Goal: Information Seeking & Learning: Learn about a topic

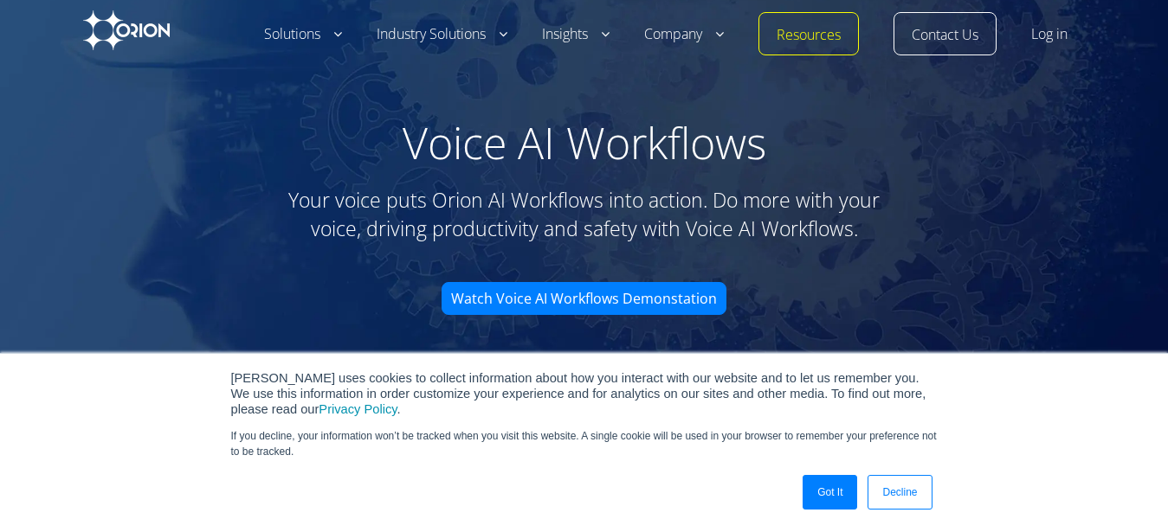
click at [827, 500] on link "Got It" at bounding box center [829, 492] width 55 height 35
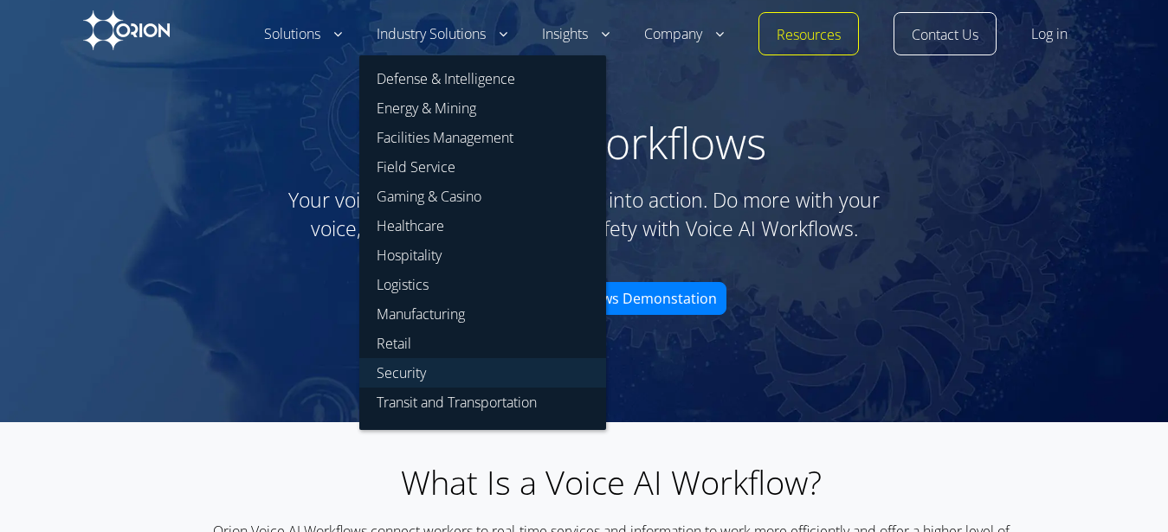
click at [411, 368] on link "Security" at bounding box center [482, 372] width 247 height 29
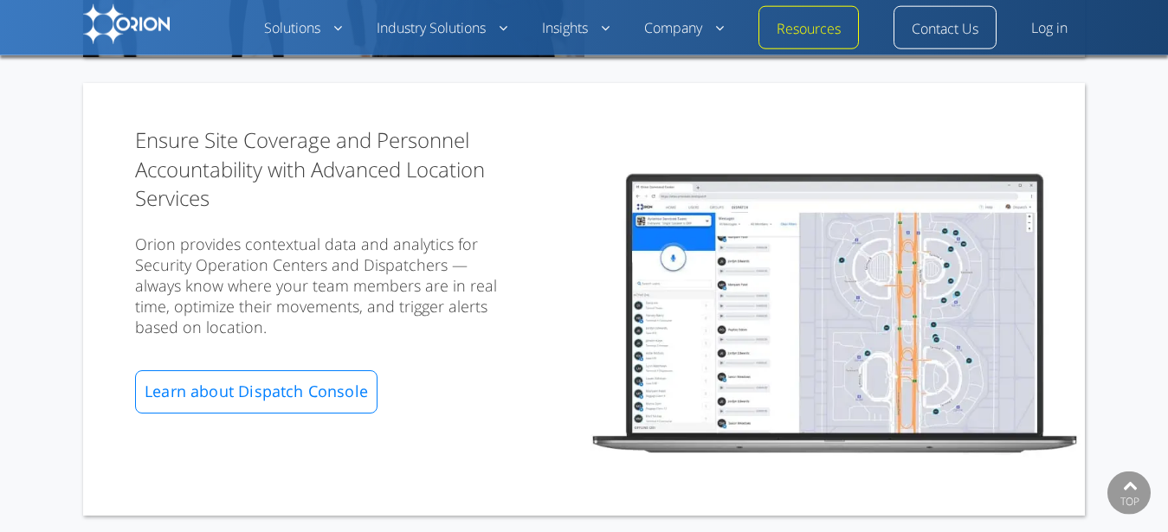
scroll to position [1096, 0]
click at [152, 35] on img at bounding box center [126, 24] width 87 height 40
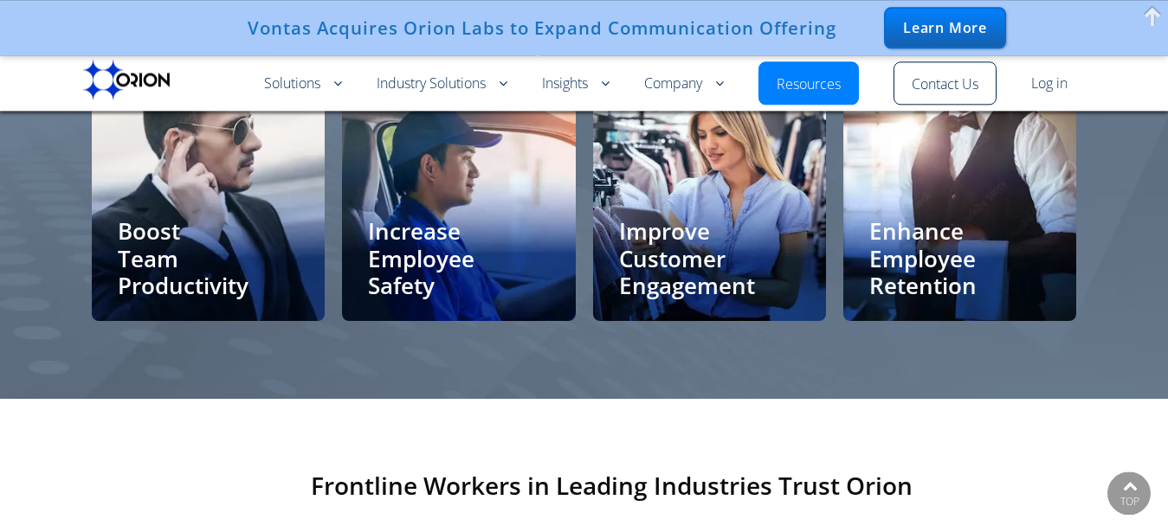
scroll to position [3557, 0]
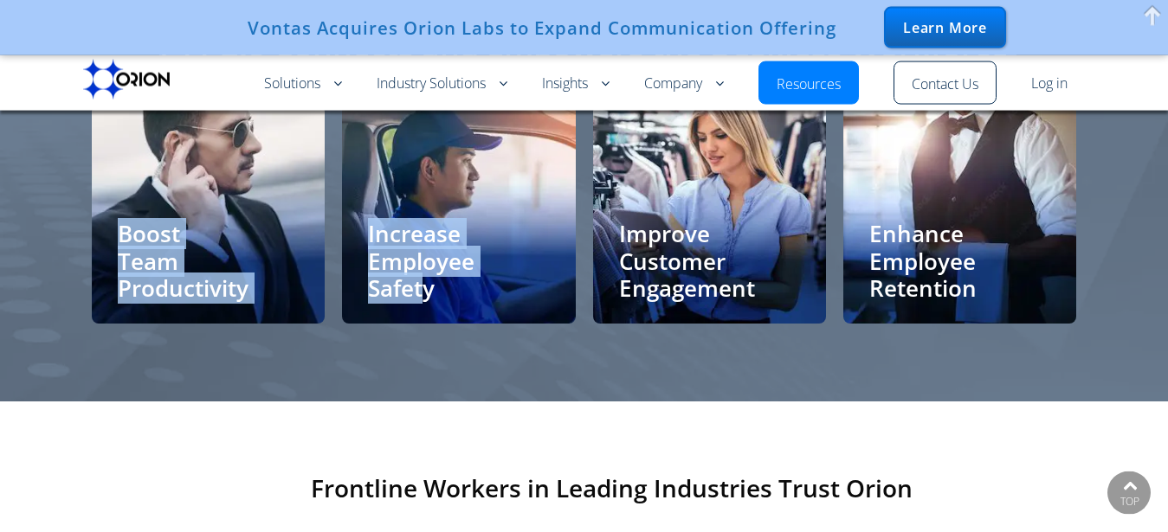
drag, startPoint x: 421, startPoint y: 286, endPoint x: 361, endPoint y: 396, distance: 125.9
click at [361, 396] on section "PTT 2.0 Connects and Empowers the Deskless Workforce Boost Team Productivity In…" at bounding box center [584, 186] width 1168 height 430
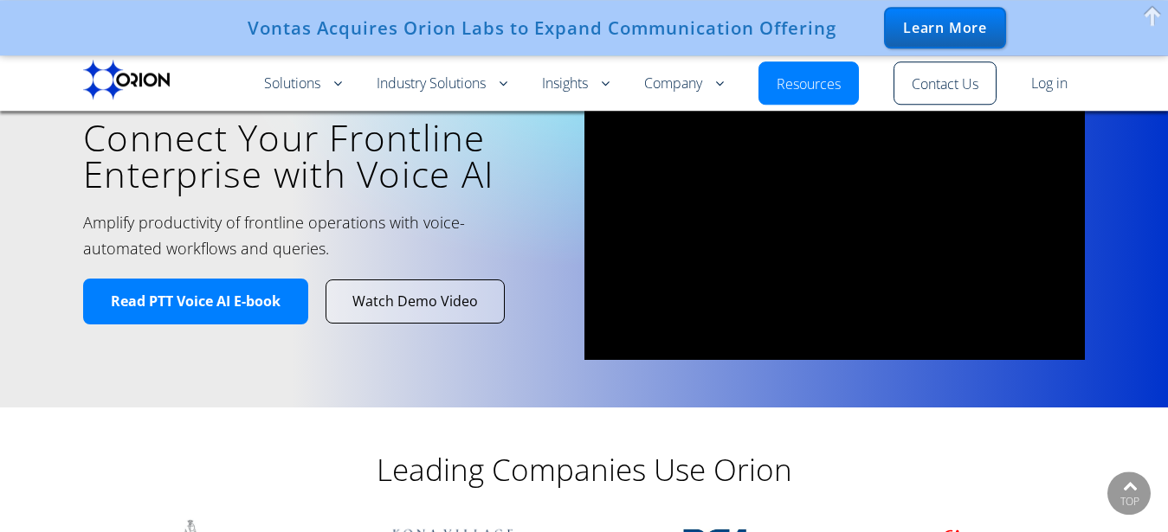
scroll to position [0, 0]
